Goal: Task Accomplishment & Management: Complete application form

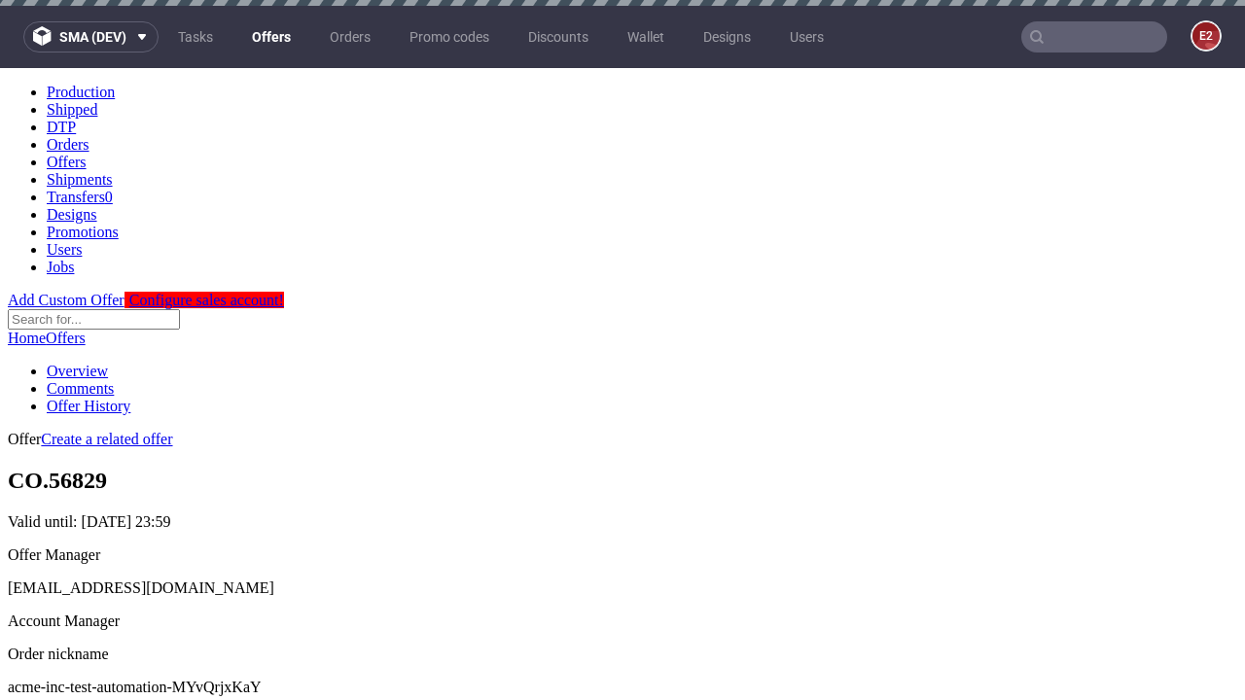
scroll to position [663, 0]
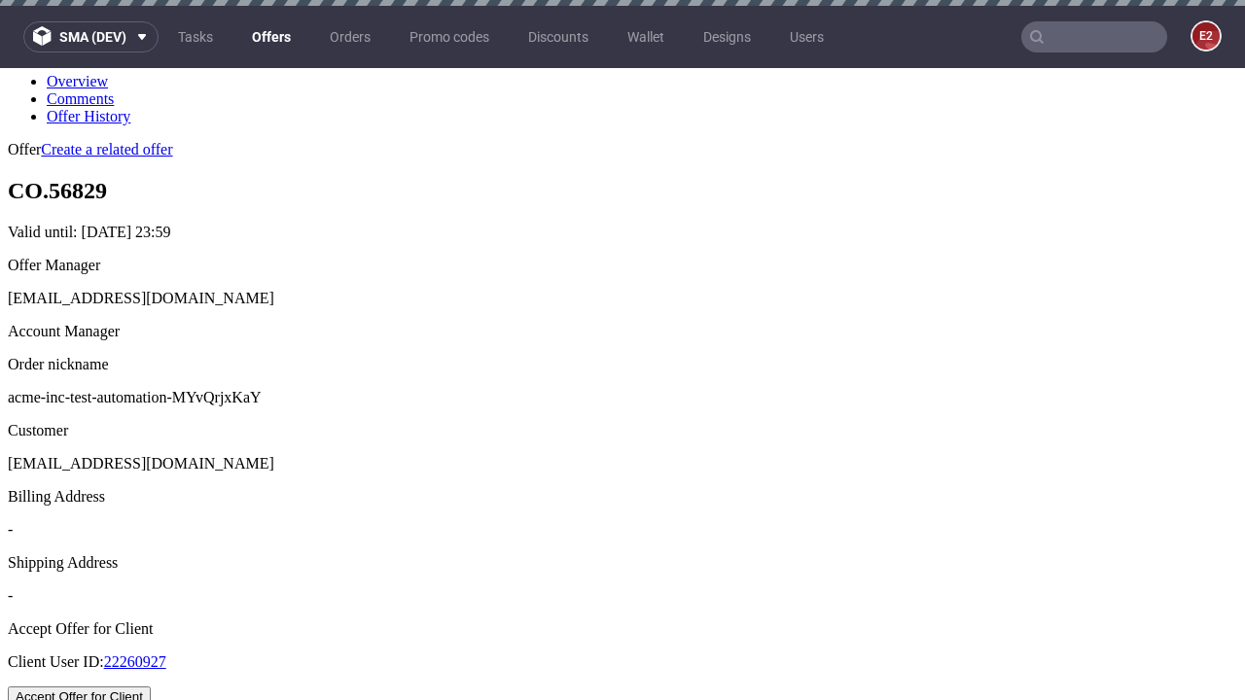
click at [151, 687] on button "Accept Offer for Client" at bounding box center [79, 697] width 143 height 20
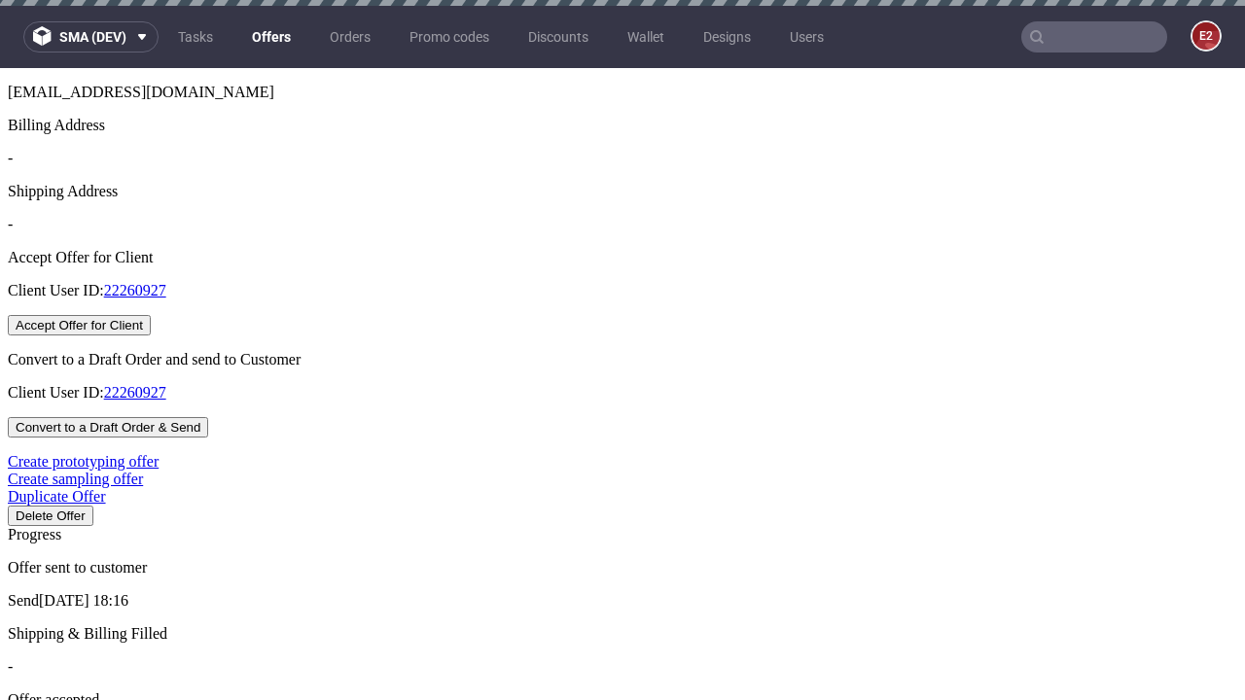
scroll to position [6, 0]
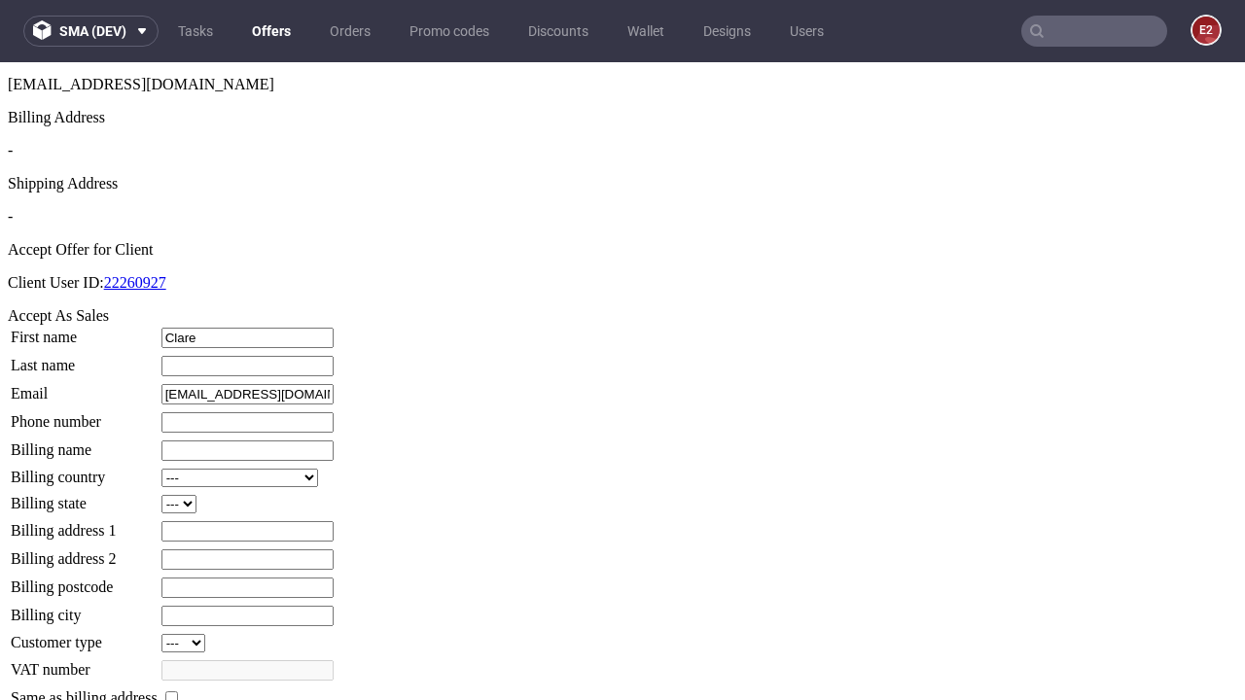
type input "Clare"
type input "Reichert"
type input "1509813888"
type input "Shanelle97"
select select "13"
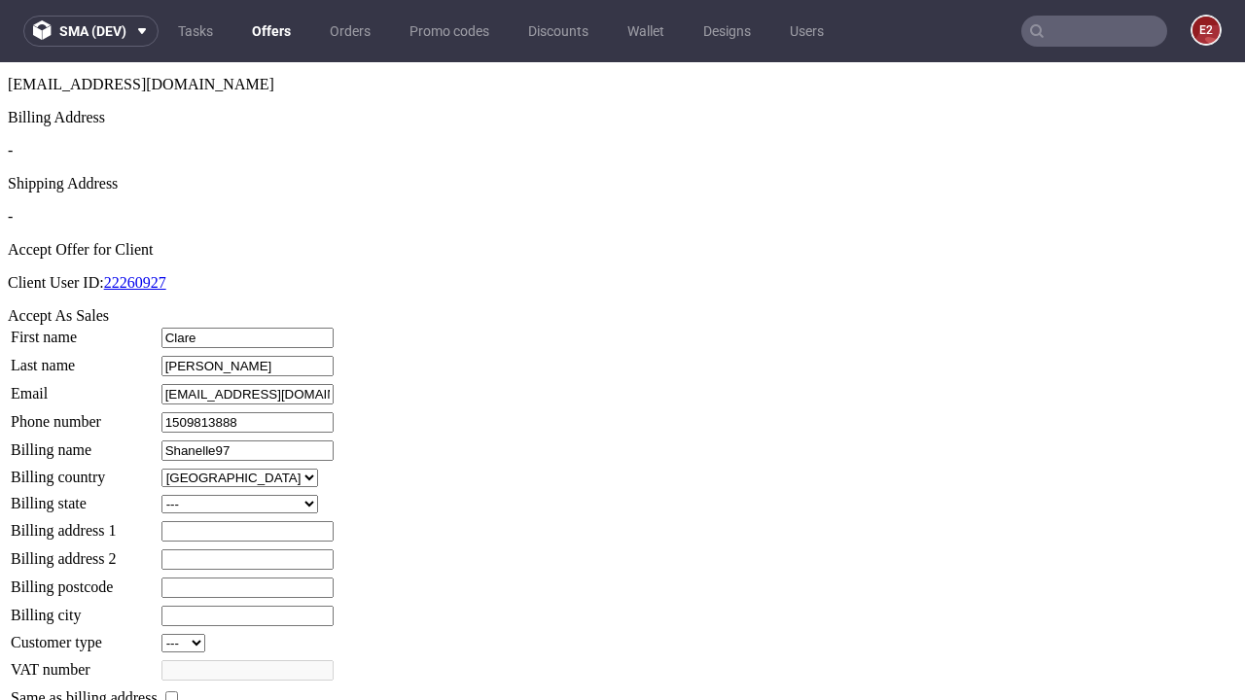
select select "132"
type input "Shanelle97"
type input "398 Corwin Gate"
type input "DS45 6OE"
type input "Yundt-over-Feil"
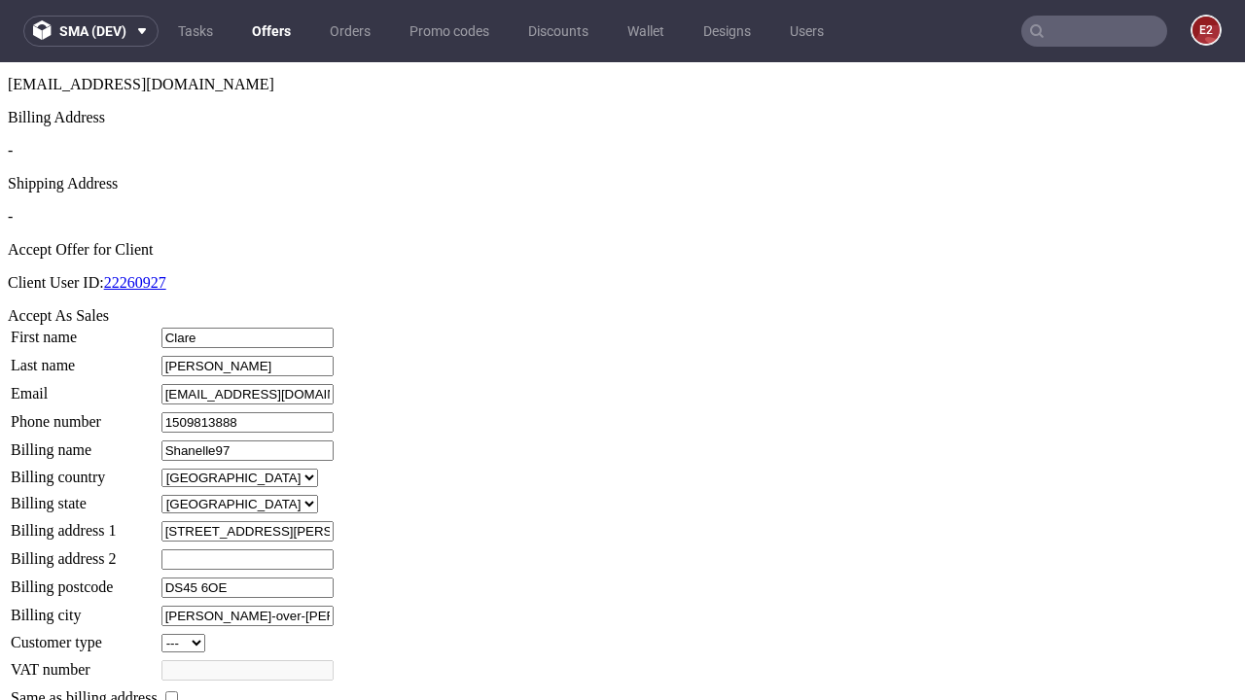
click at [178, 691] on input "checkbox" at bounding box center [171, 697] width 13 height 13
checkbox input "true"
type input "Shanelle97"
select select "13"
type input "398 Corwin Gate"
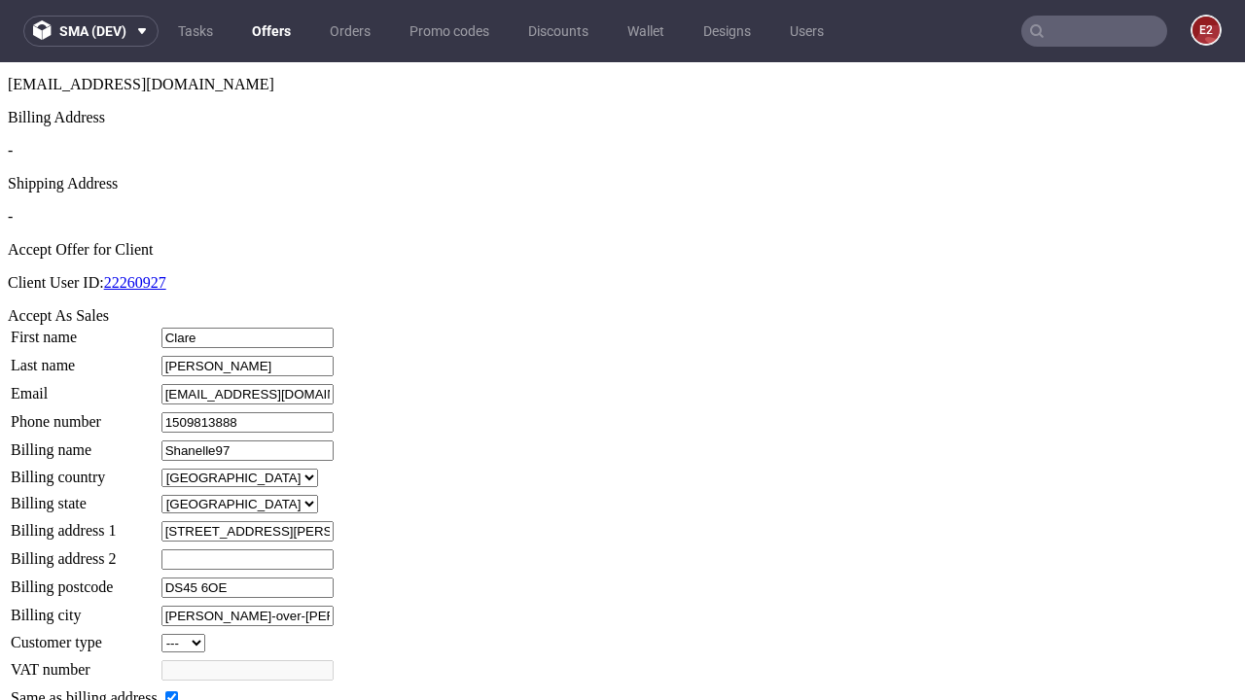
type input "DS45 6OE"
type input "Yundt-over-Feil"
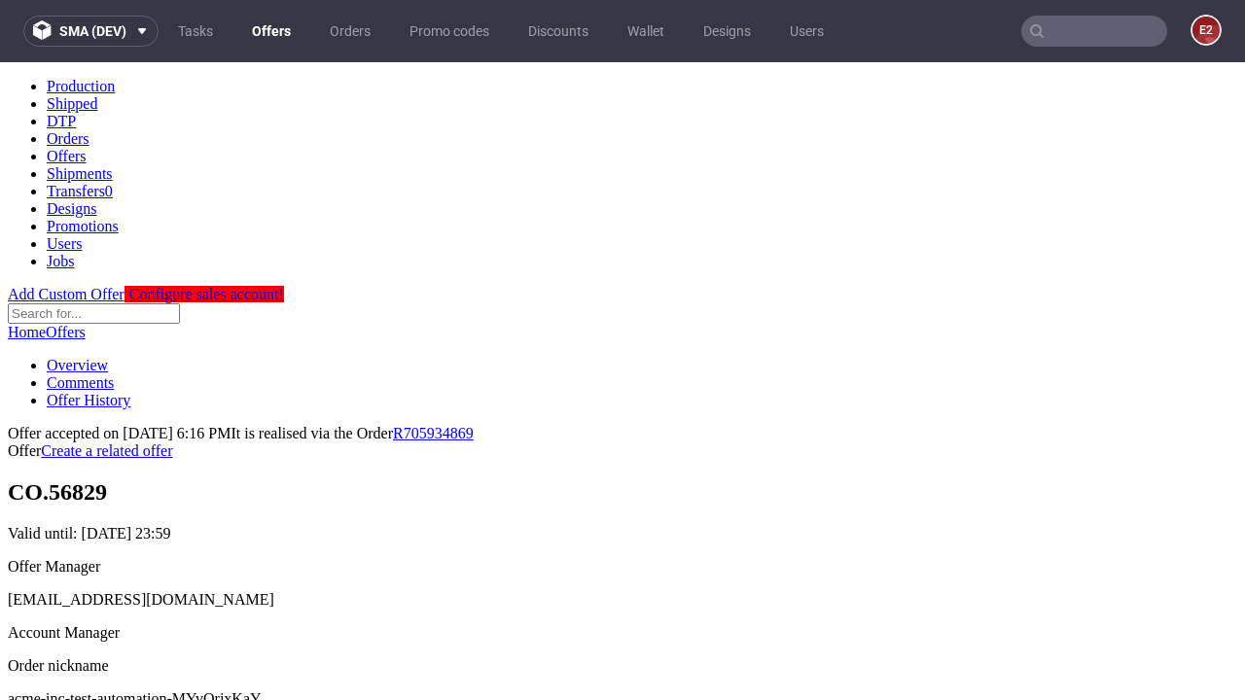
scroll to position [0, 0]
